Goal: Transaction & Acquisition: Download file/media

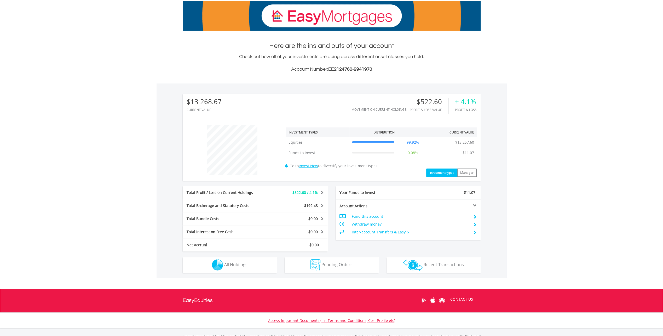
scroll to position [105, 0]
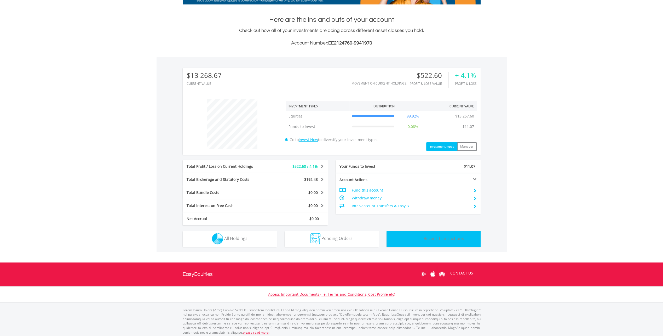
click at [426, 240] on span "Recent Transactions" at bounding box center [444, 238] width 40 height 6
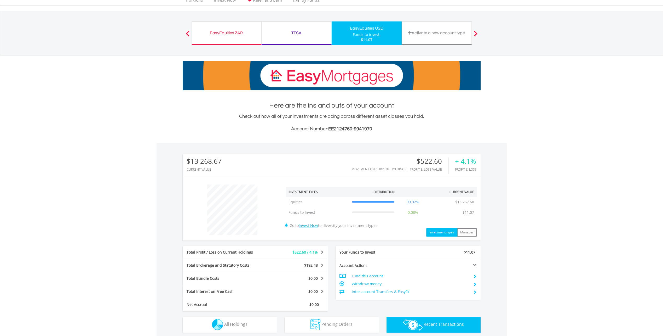
scroll to position [0, 0]
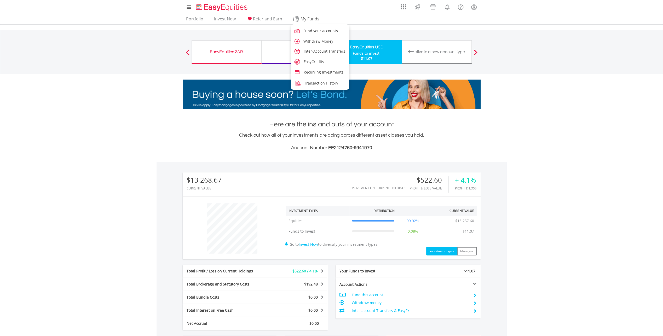
click at [302, 21] on span "My Funds" at bounding box center [310, 18] width 34 height 7
click at [312, 82] on span "Transaction History" at bounding box center [322, 83] width 34 height 5
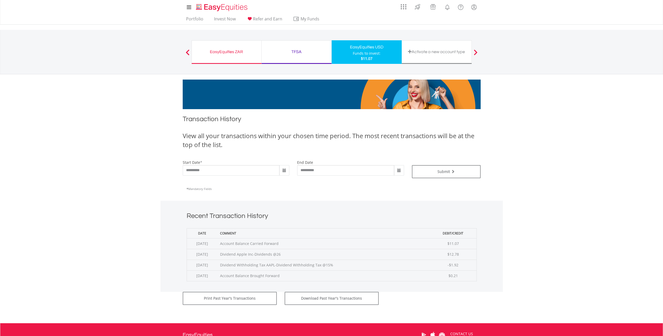
click at [280, 172] on span at bounding box center [284, 170] width 10 height 10
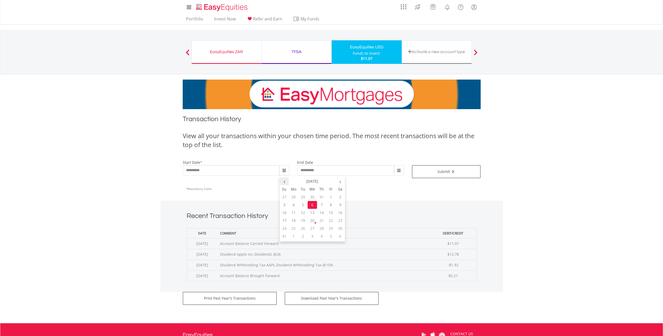
click at [284, 178] on th "‹" at bounding box center [284, 181] width 9 height 8
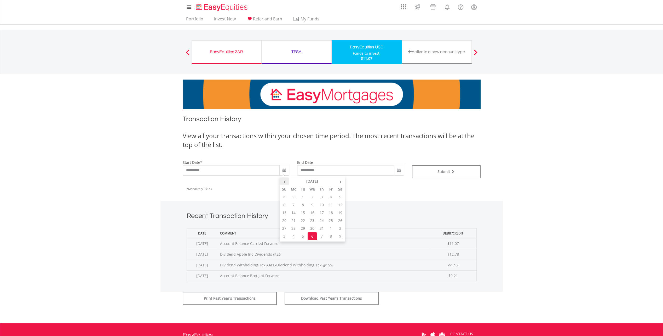
click at [284, 178] on th "‹" at bounding box center [284, 181] width 9 height 8
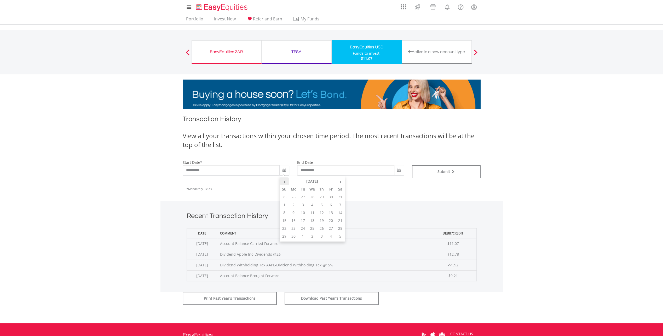
click at [284, 179] on th "‹" at bounding box center [284, 181] width 9 height 8
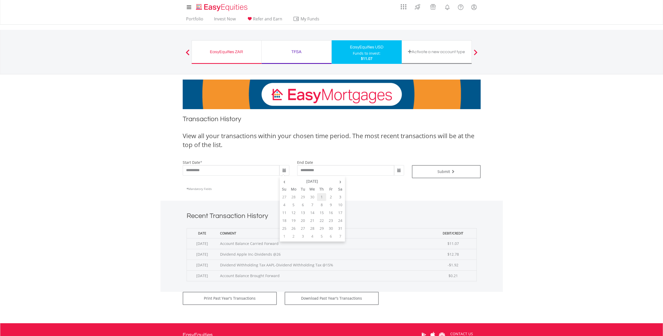
click at [319, 193] on td "1" at bounding box center [321, 197] width 9 height 8
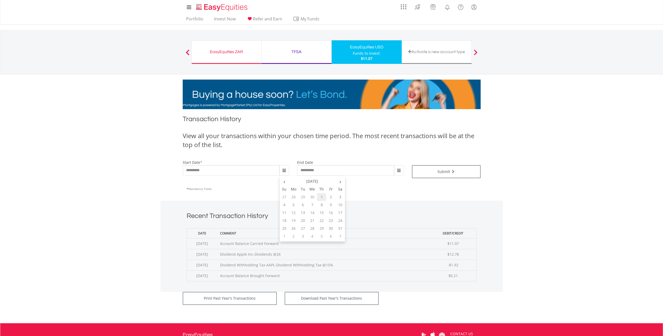
type input "**********"
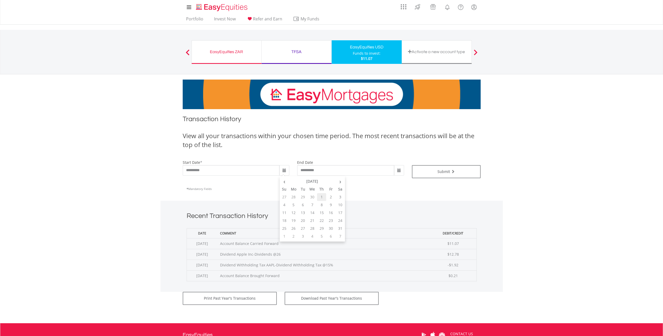
type input "**********"
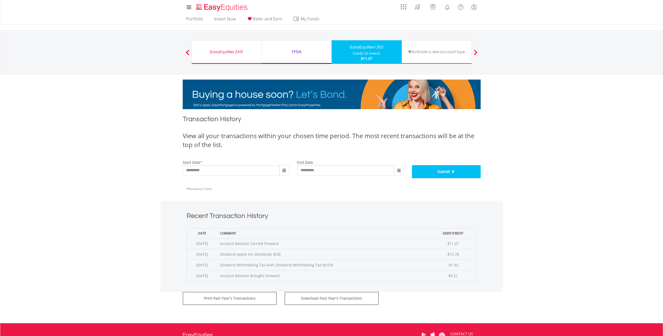
click at [435, 175] on button "Submit" at bounding box center [446, 171] width 69 height 13
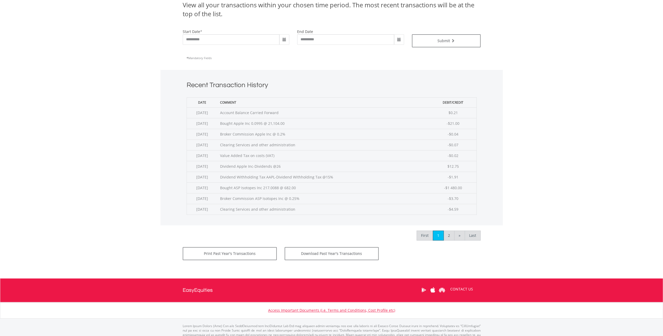
scroll to position [147, 0]
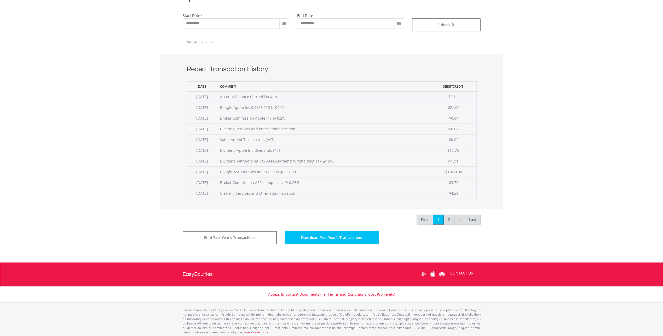
click at [346, 238] on button "Download Past Year's Transactions" at bounding box center [332, 237] width 94 height 13
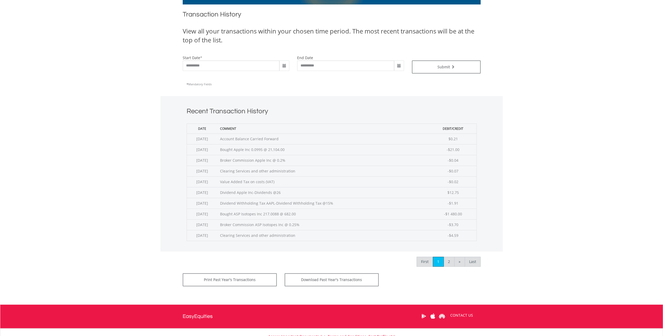
scroll to position [0, 0]
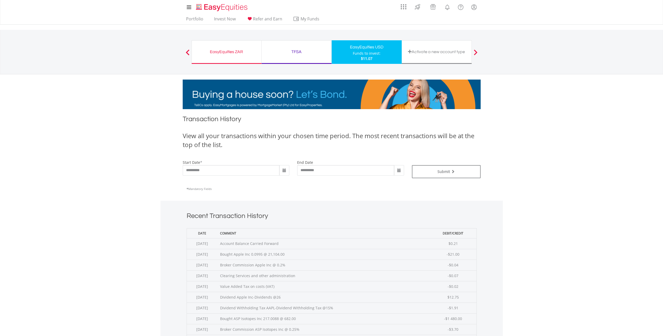
click at [217, 54] on div "EasyEquities ZAR" at bounding box center [226, 51] width 63 height 7
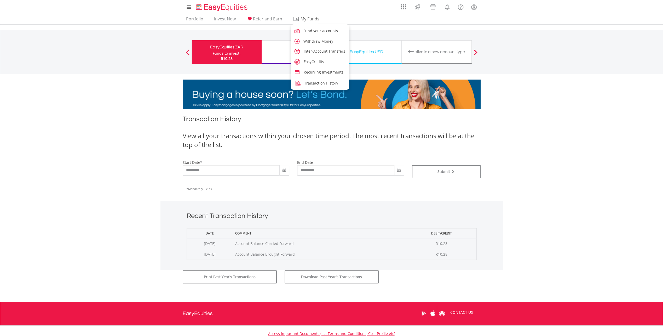
click at [296, 23] on link "My Funds" at bounding box center [306, 20] width 30 height 8
click at [320, 84] on span "Transaction History" at bounding box center [322, 83] width 34 height 5
click at [325, 283] on div "Download Past Year's Transactions" at bounding box center [332, 278] width 102 height 16
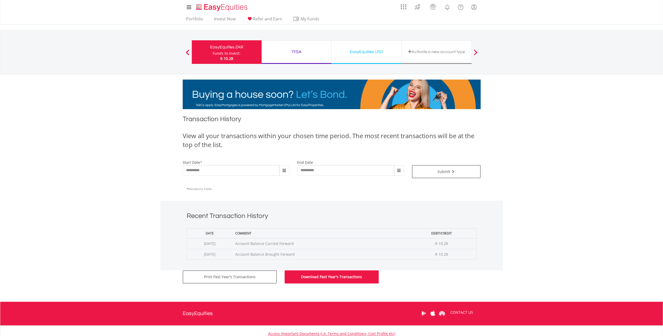
click at [327, 273] on button "Download Past Year's Transactions" at bounding box center [332, 276] width 94 height 13
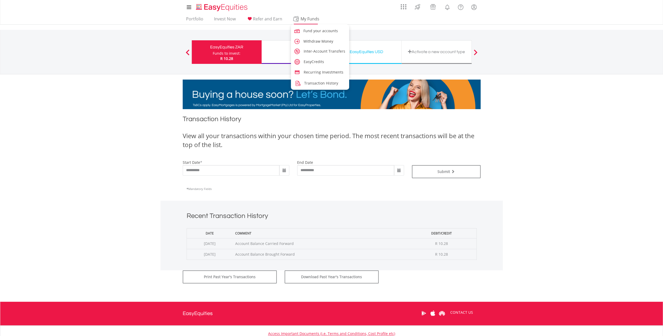
click at [296, 21] on span "My Funds" at bounding box center [310, 18] width 34 height 7
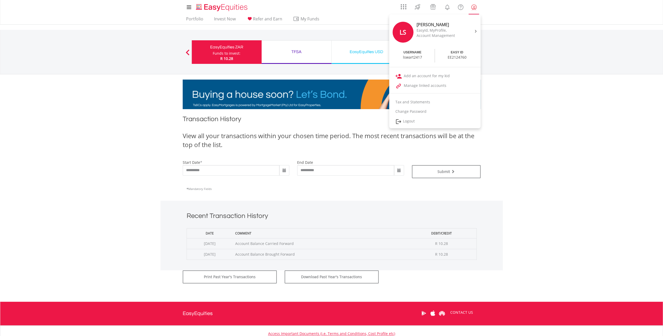
click at [473, 7] on lord-icon "My Profile" at bounding box center [474, 7] width 7 height 7
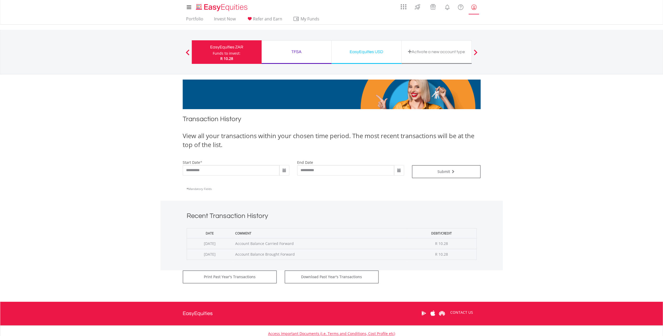
click at [473, 7] on lord-icon "My Profile" at bounding box center [474, 7] width 7 height 7
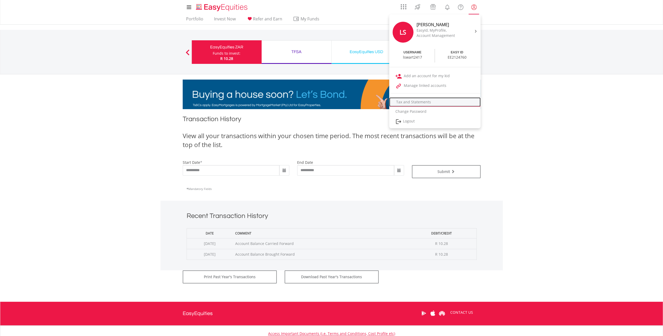
click at [412, 103] on link "Tax and Statements" at bounding box center [434, 101] width 91 height 9
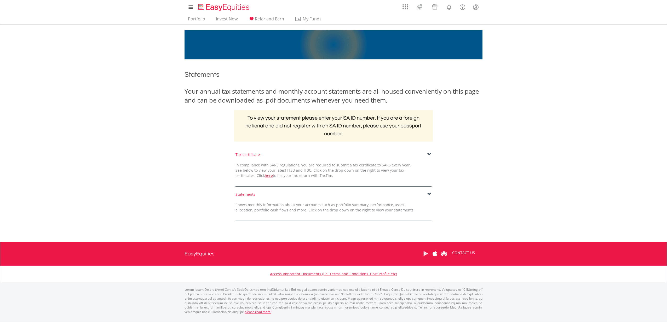
click at [429, 153] on span at bounding box center [429, 154] width 4 height 4
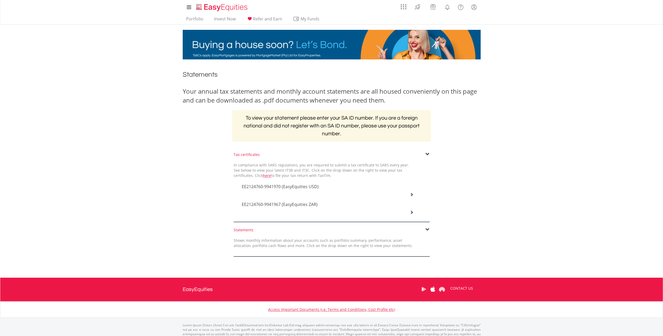
click at [413, 192] on div "EE2124760-9941970 (EasyEquities USD)" at bounding box center [328, 187] width 180 height 18
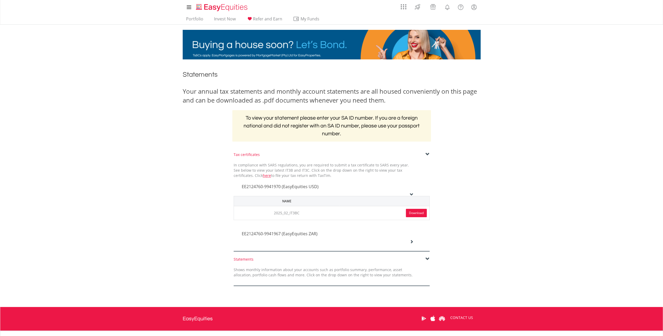
click at [413, 216] on link "Download" at bounding box center [416, 213] width 21 height 8
click at [412, 240] on icon at bounding box center [412, 241] width 4 height 4
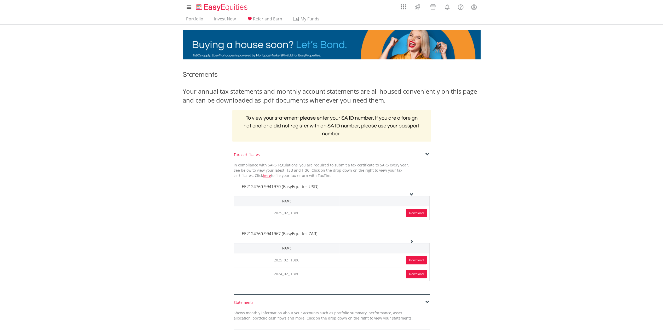
click at [411, 261] on link "Download" at bounding box center [416, 260] width 21 height 8
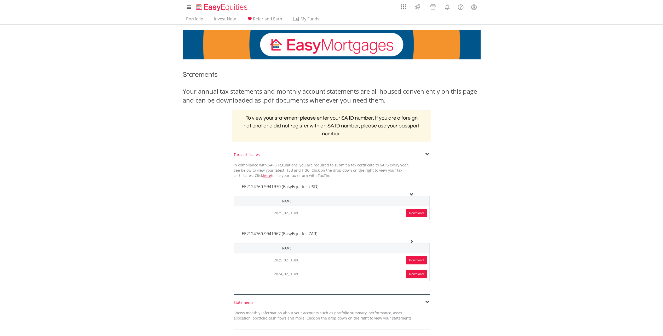
click at [498, 55] on div "My Investments Invest Now New Listings Sell My Recurring Investments Pending Or…" at bounding box center [331, 29] width 663 height 59
